Goal: Find specific fact

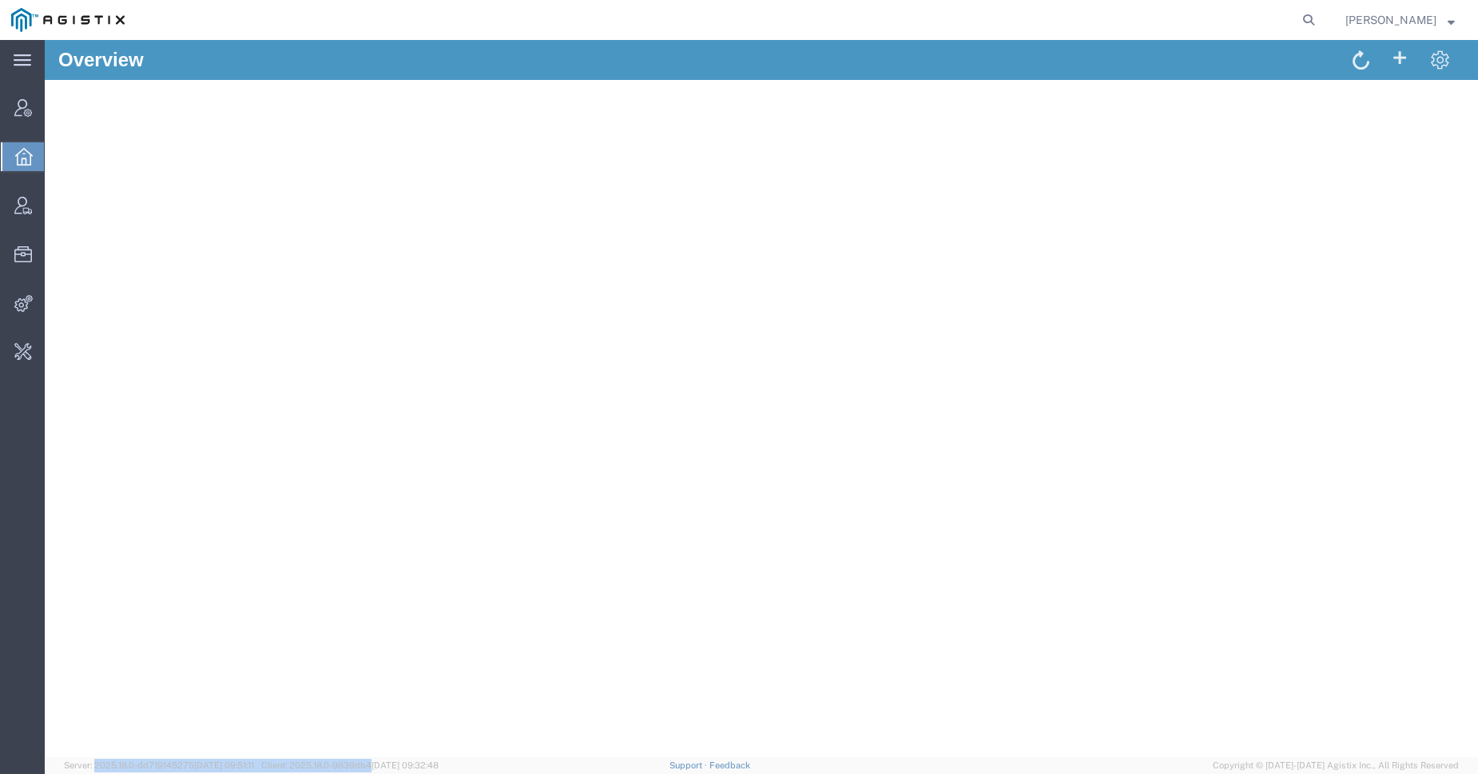
drag, startPoint x: 93, startPoint y: 764, endPoint x: 388, endPoint y: 763, distance: 294.9
click at [388, 763] on span "Server: 2025.18.0-dd719145275 [DATE] 09:51:11 Client: 2025.18.0-9839db4 [DATE] …" at bounding box center [251, 765] width 375 height 14
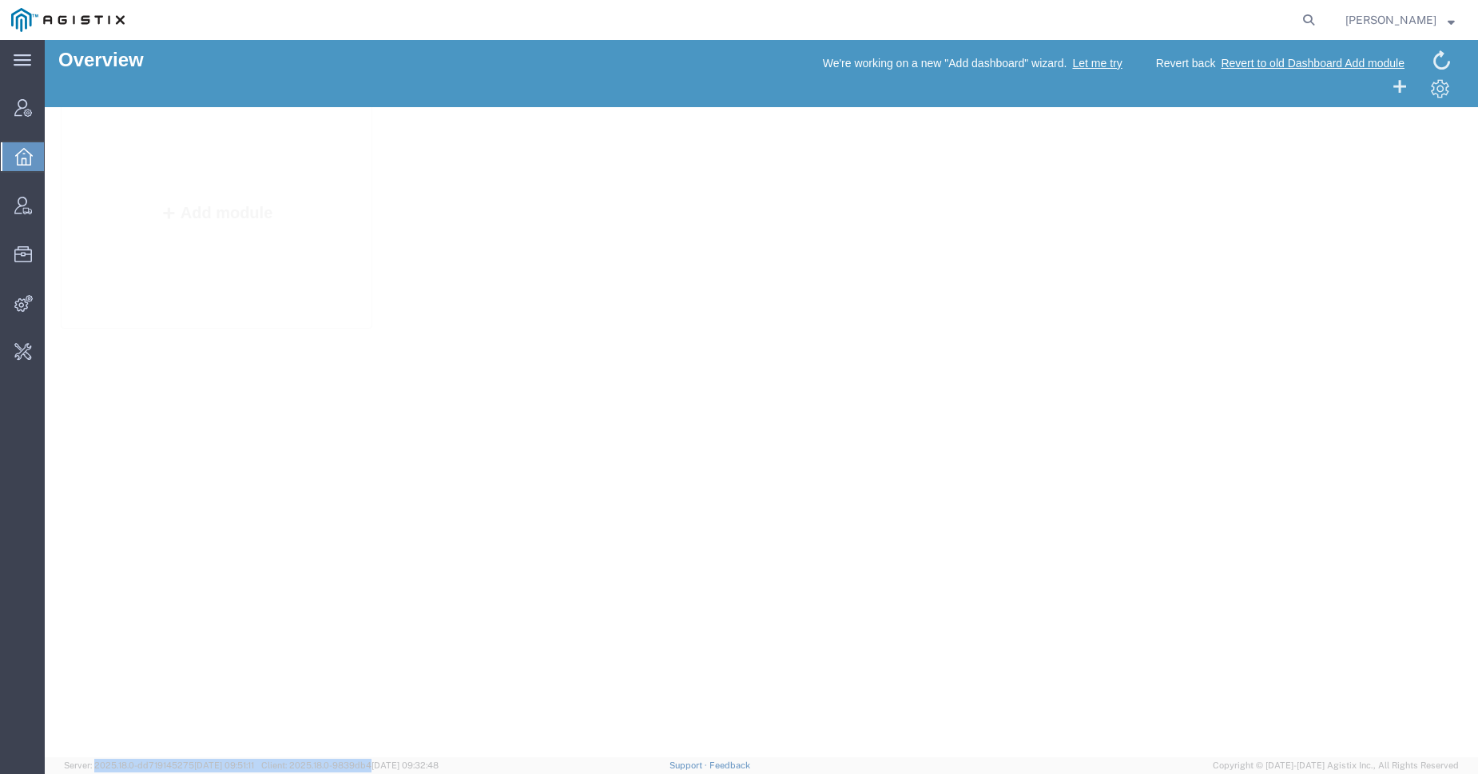
click at [388, 762] on span "Client: 2025.18.0-9839db4 [DATE] 09:32:48" at bounding box center [349, 765] width 177 height 10
click at [376, 764] on span "Client: 2025.18.0-9839db4 [DATE] 09:32:48" at bounding box center [349, 765] width 177 height 10
copy span "9839db4"
